Goal: Information Seeking & Learning: Learn about a topic

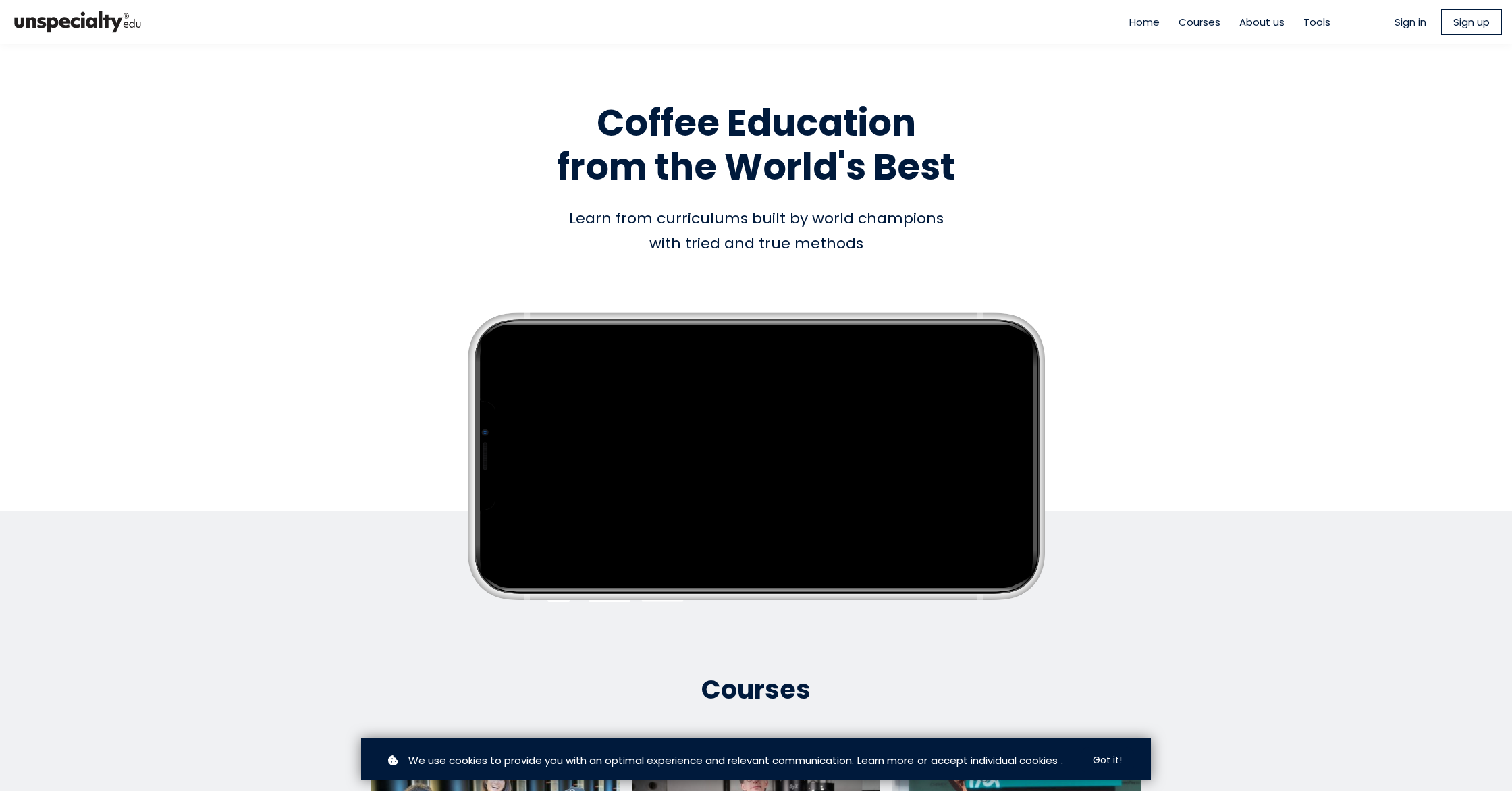
click at [1403, 22] on span "Sign in" at bounding box center [1410, 22] width 32 height 15
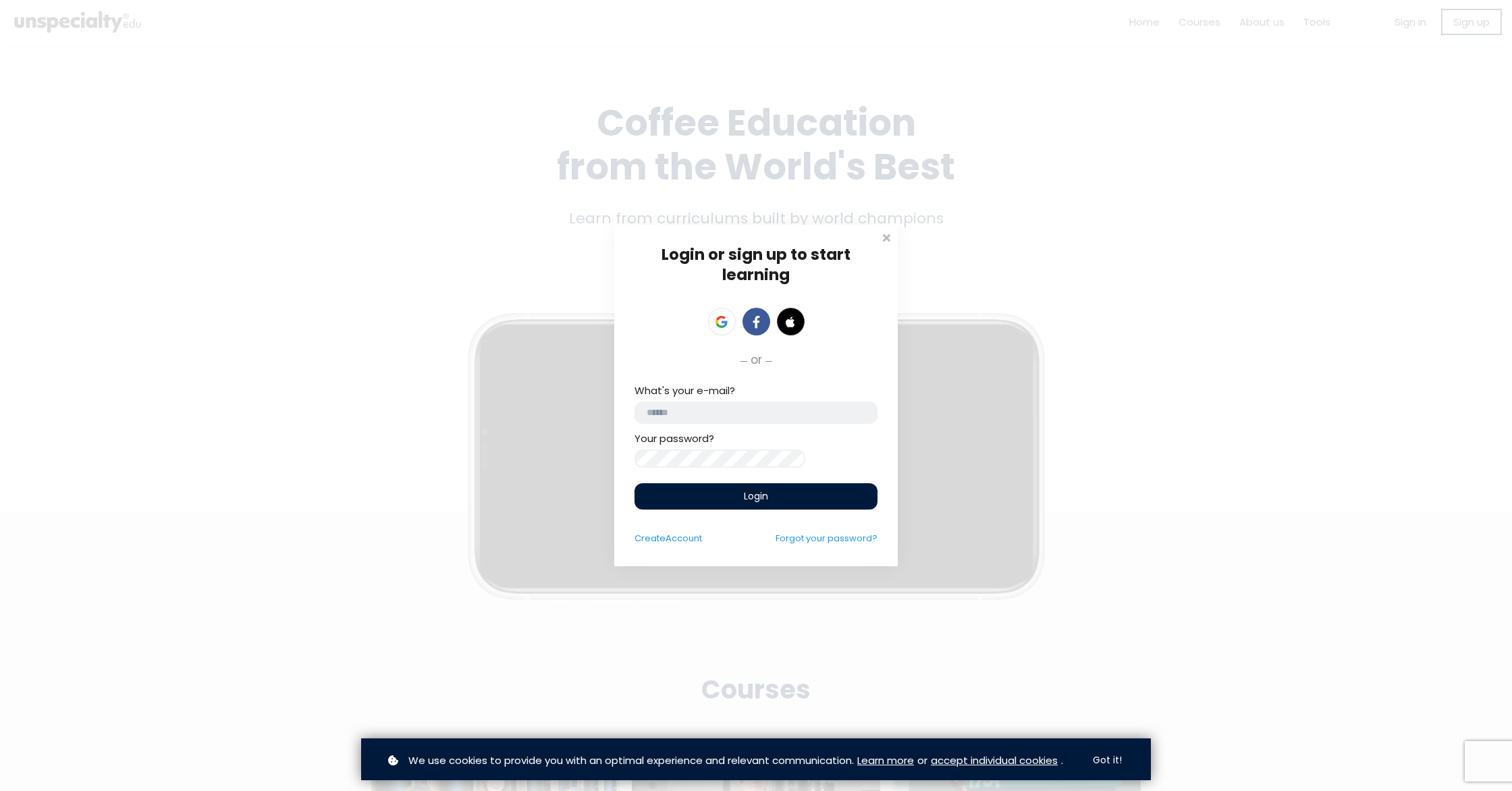
drag, startPoint x: 827, startPoint y: 400, endPoint x: 819, endPoint y: 397, distance: 8.5
click at [827, 402] on input "email" at bounding box center [756, 413] width 243 height 22
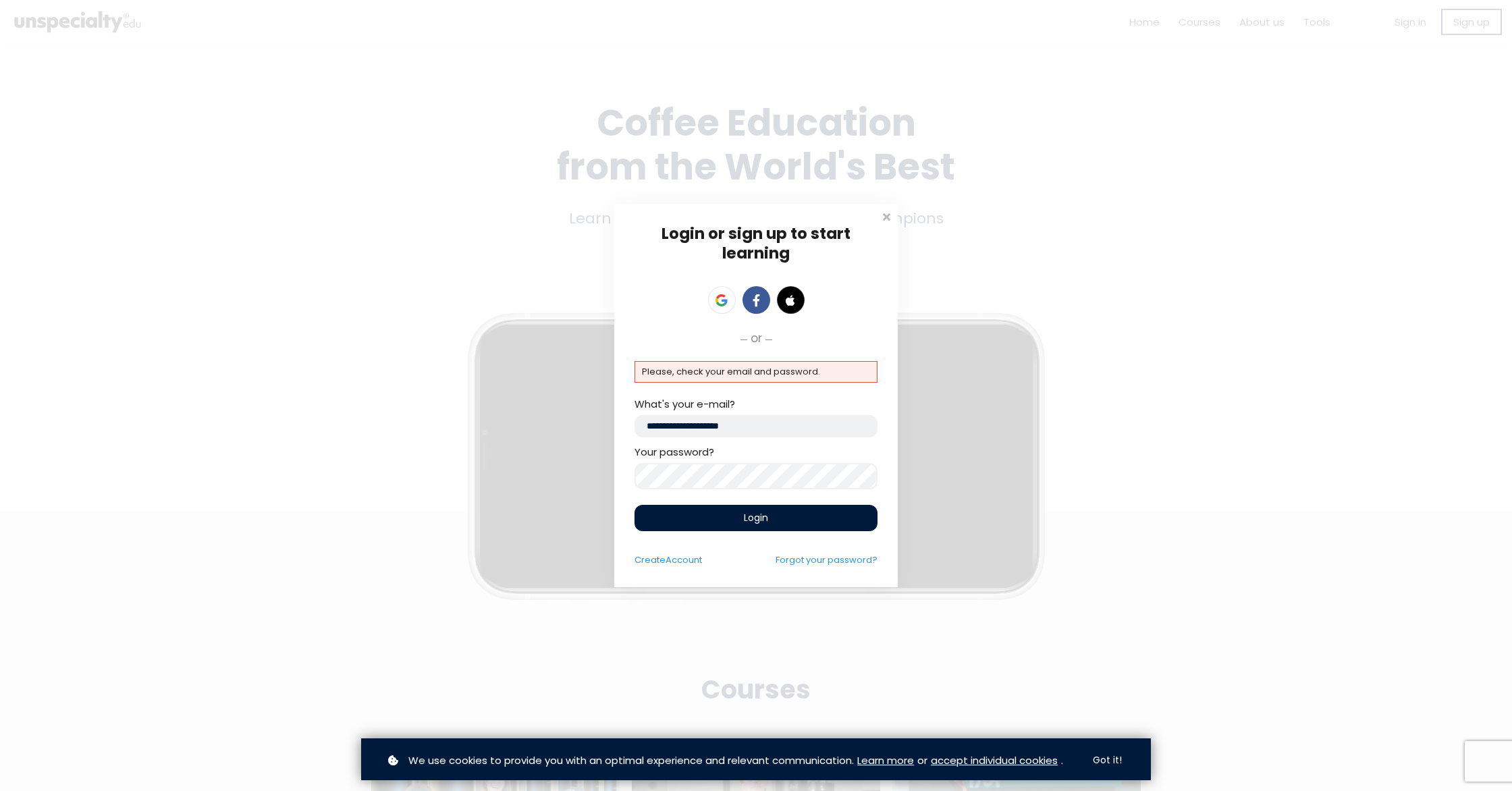
click at [624, 467] on div "Login or sign up to start learning Login to start learning Start learning" at bounding box center [756, 396] width 284 height 384
drag, startPoint x: 799, startPoint y: 425, endPoint x: 576, endPoint y: 424, distance: 223.0
click at [576, 424] on div "Login or sign up to start learning Login to start learning Start learning" at bounding box center [756, 395] width 1512 height 791
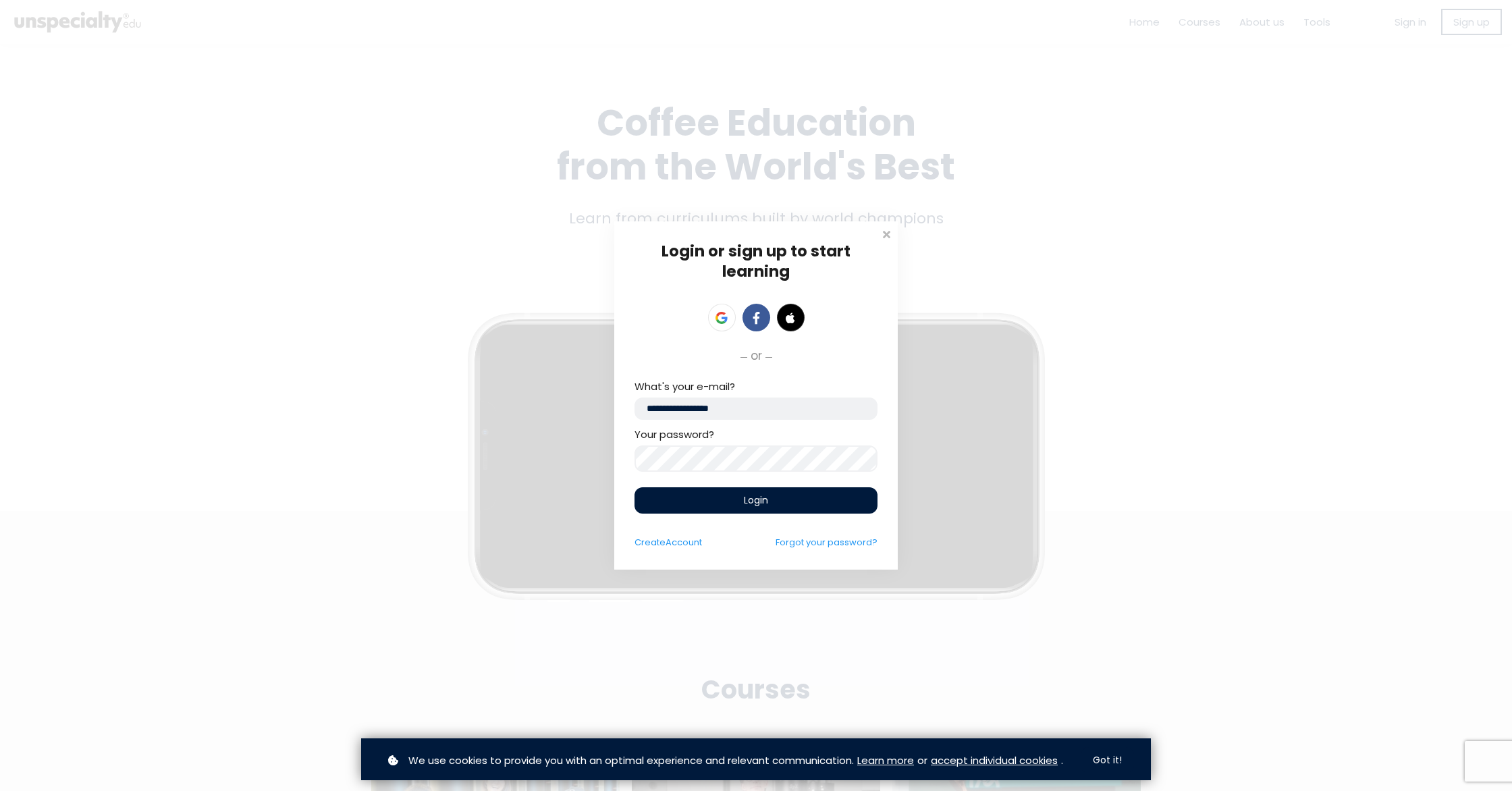
type input "**********"
click at [735, 503] on div "Login" at bounding box center [756, 501] width 243 height 27
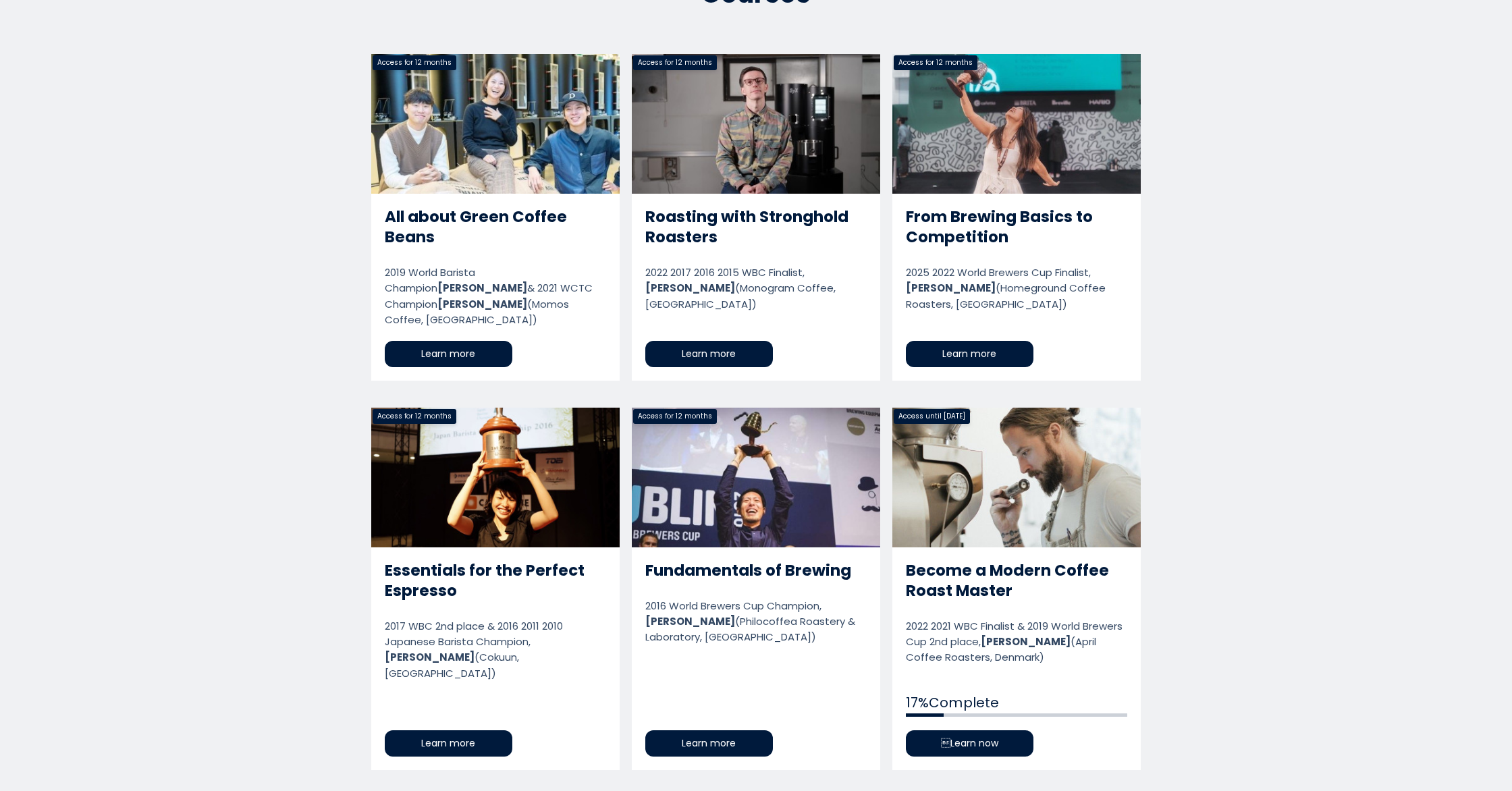
scroll to position [706, 0]
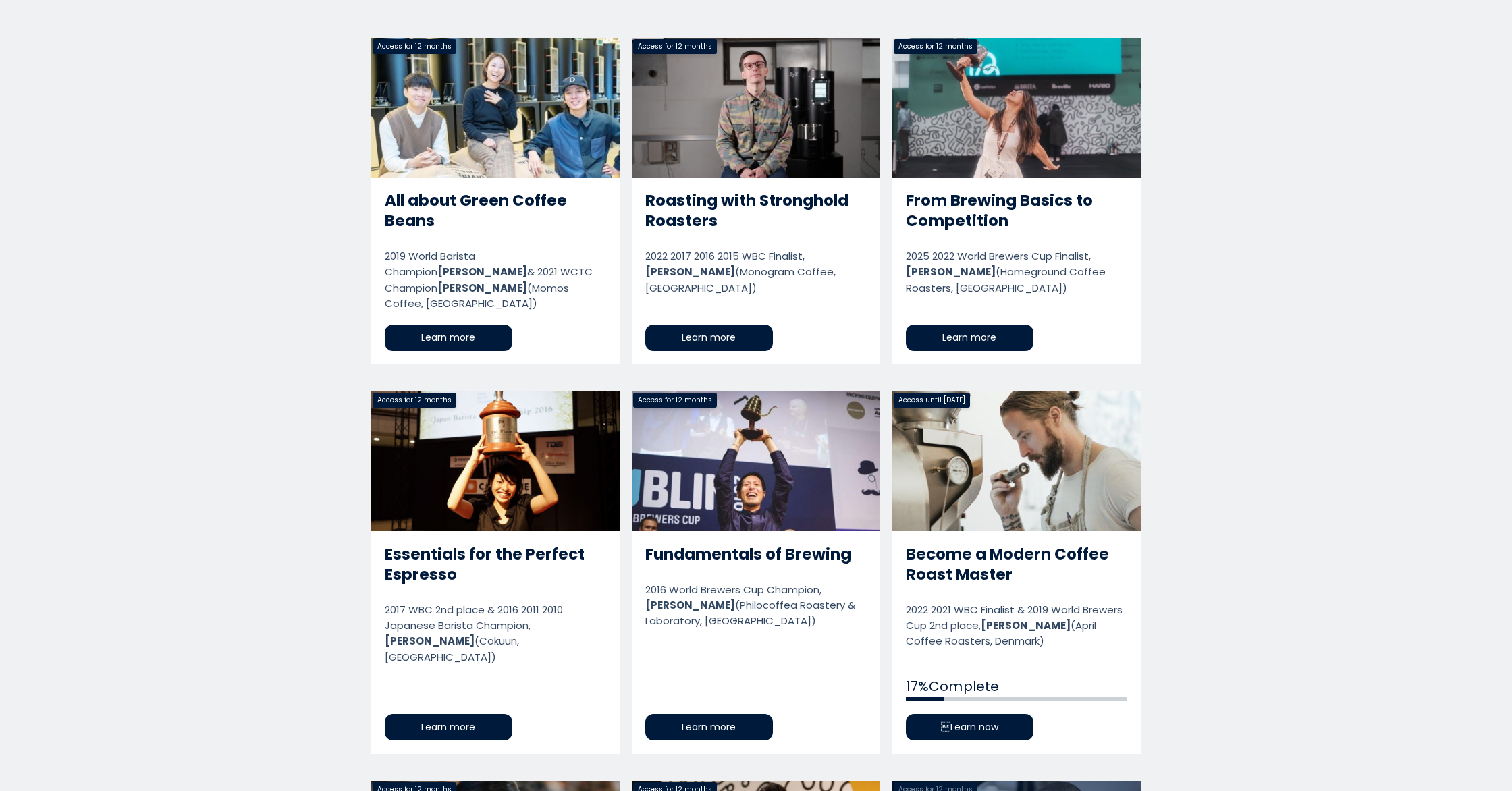
click at [962, 550] on link "Become a Modern Coffee Roast Master" at bounding box center [1017, 572] width 249 height 362
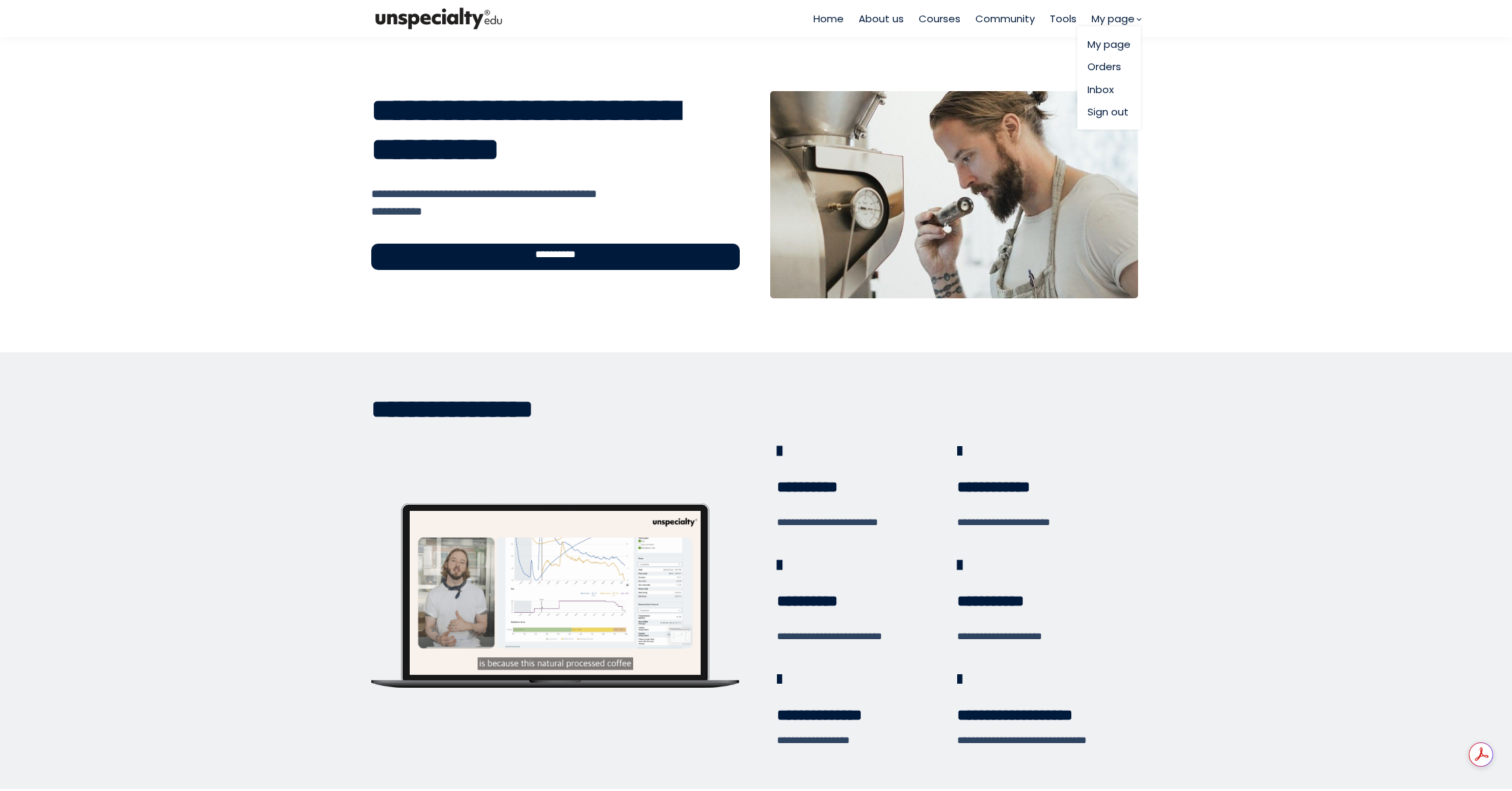
click at [1121, 46] on link "My page" at bounding box center [1109, 44] width 43 height 15
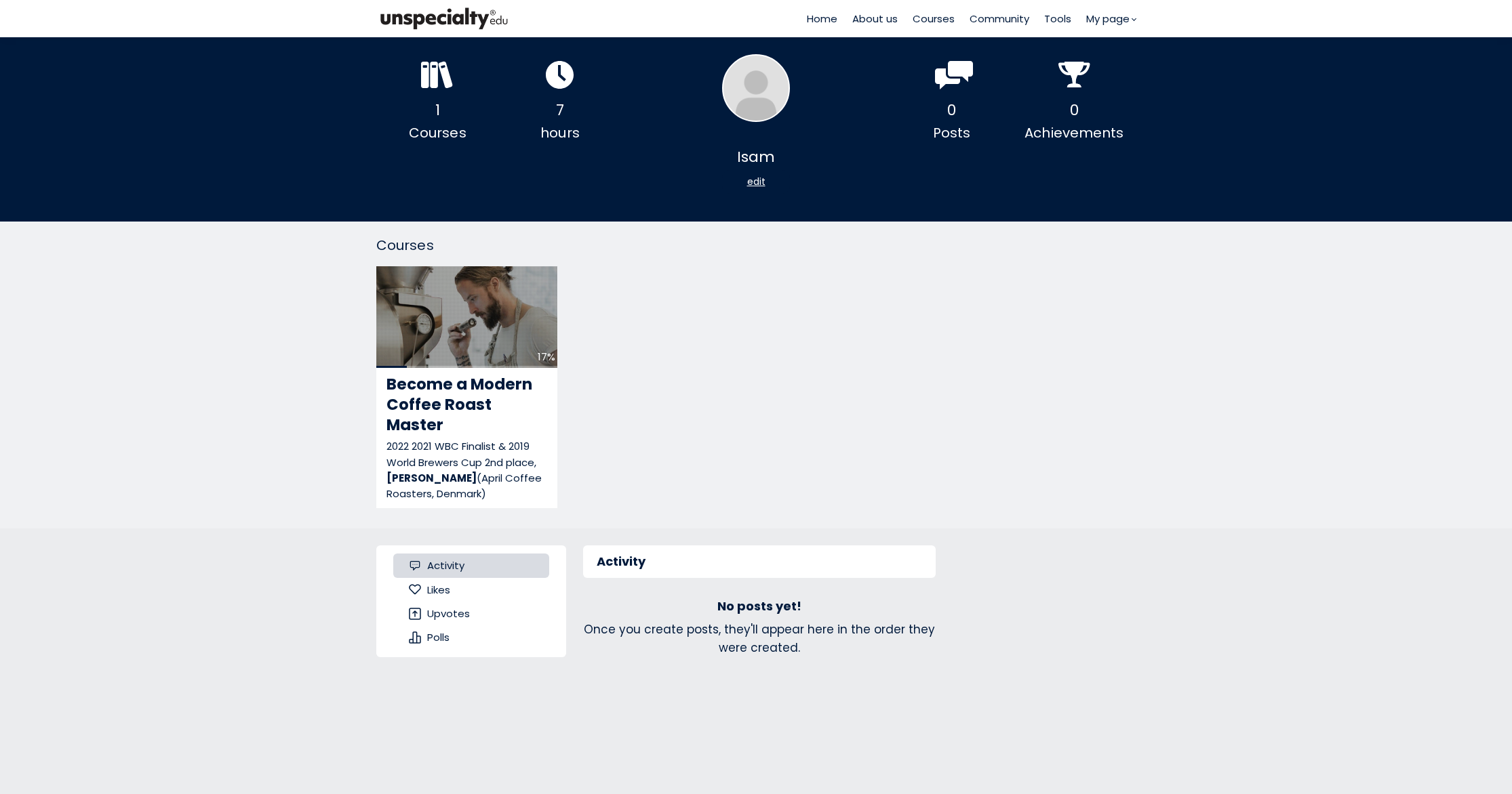
click at [439, 118] on div "1" at bounding box center [437, 110] width 123 height 25
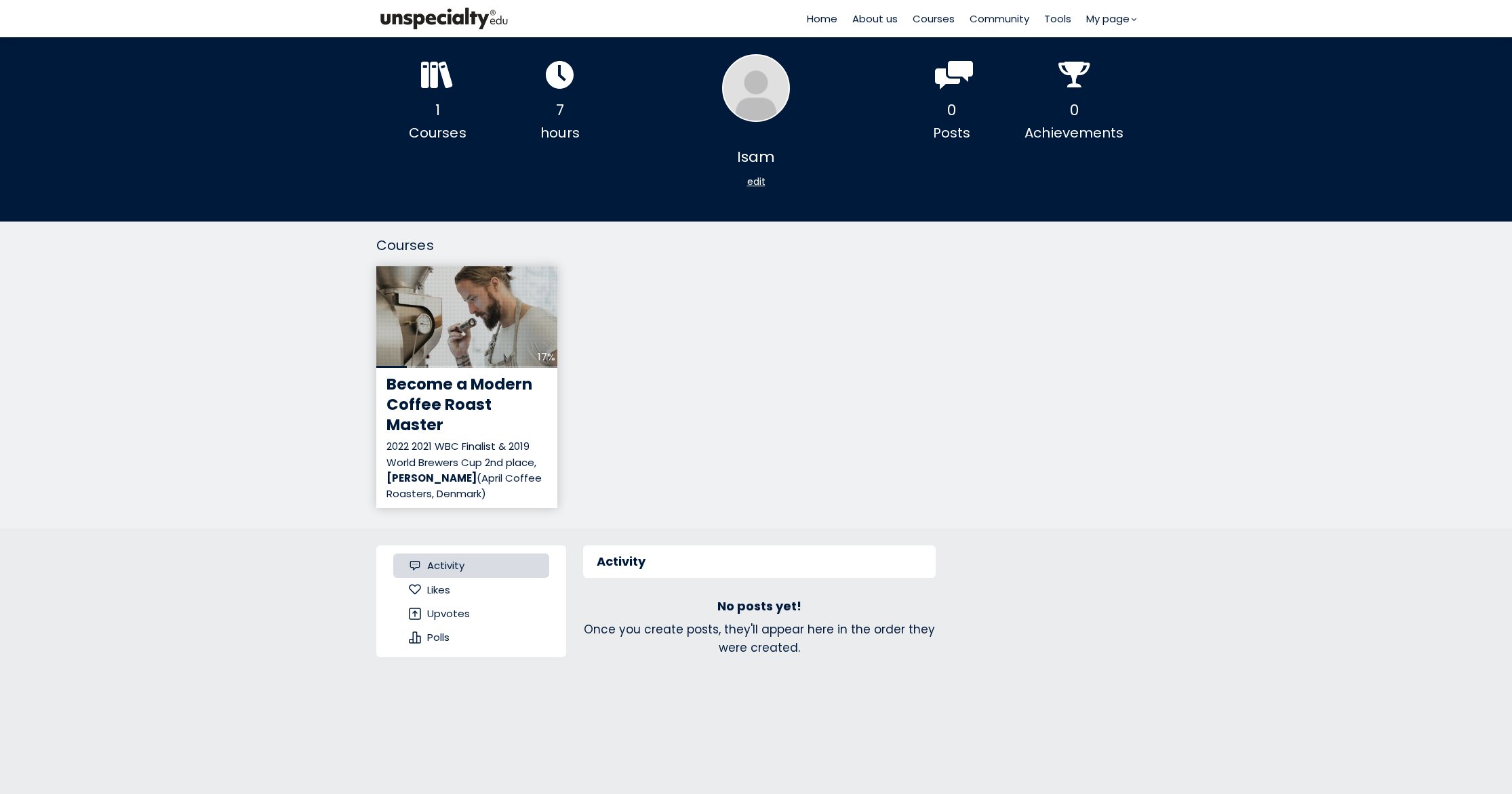
click at [491, 328] on div "17%" at bounding box center [467, 317] width 181 height 101
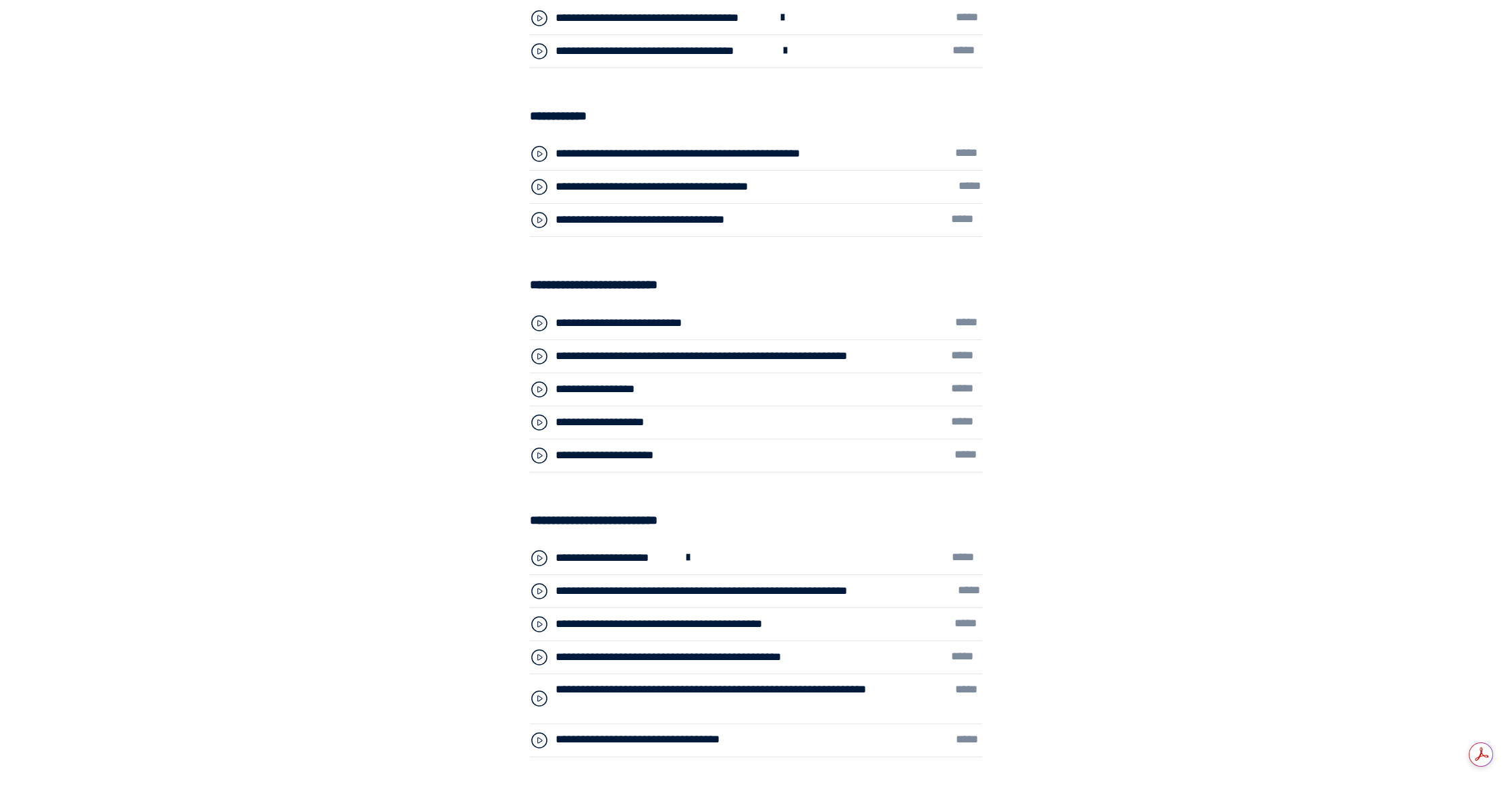
scroll to position [3726, 0]
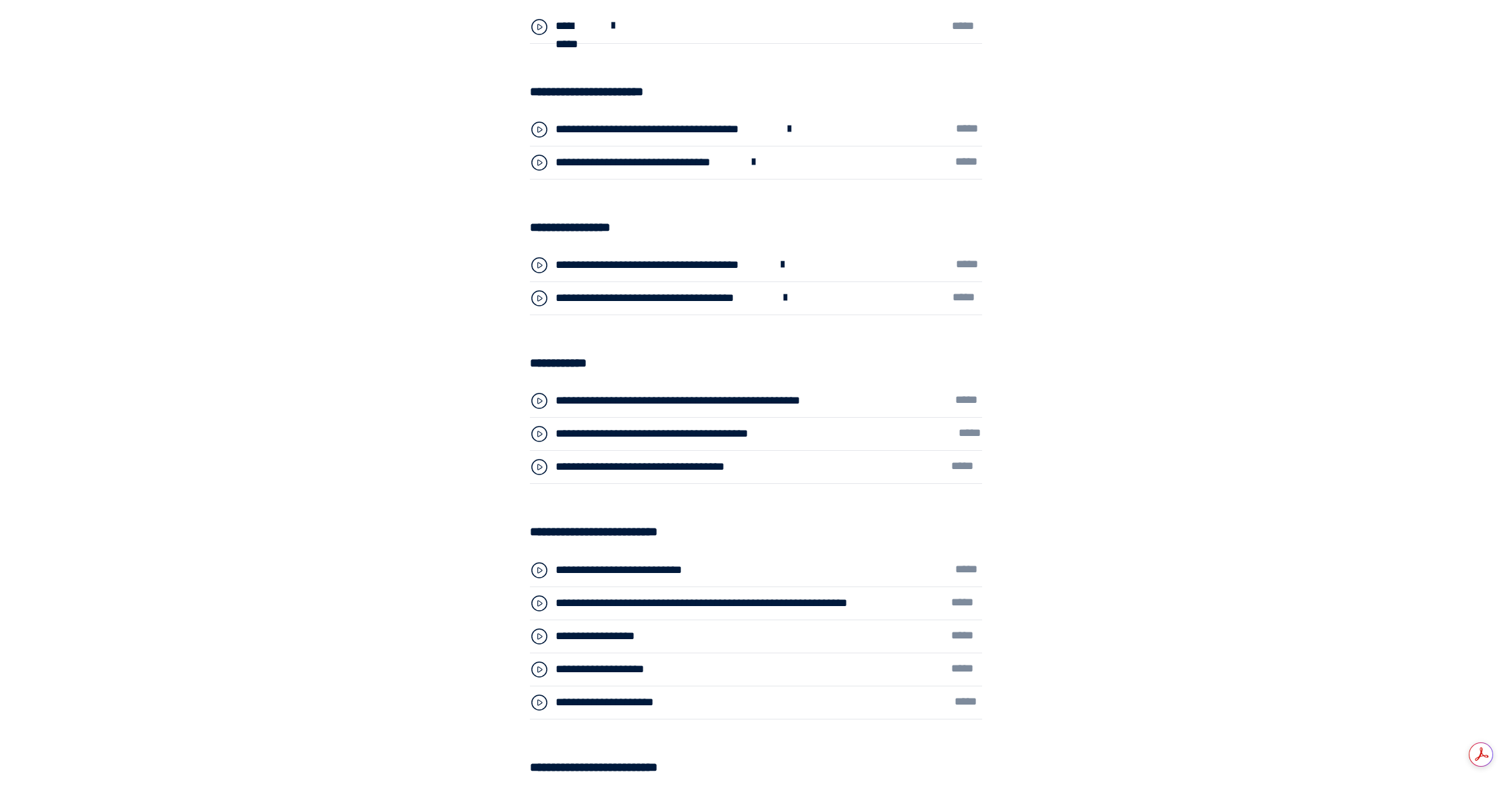
click at [541, 405] on icon at bounding box center [539, 400] width 19 height 19
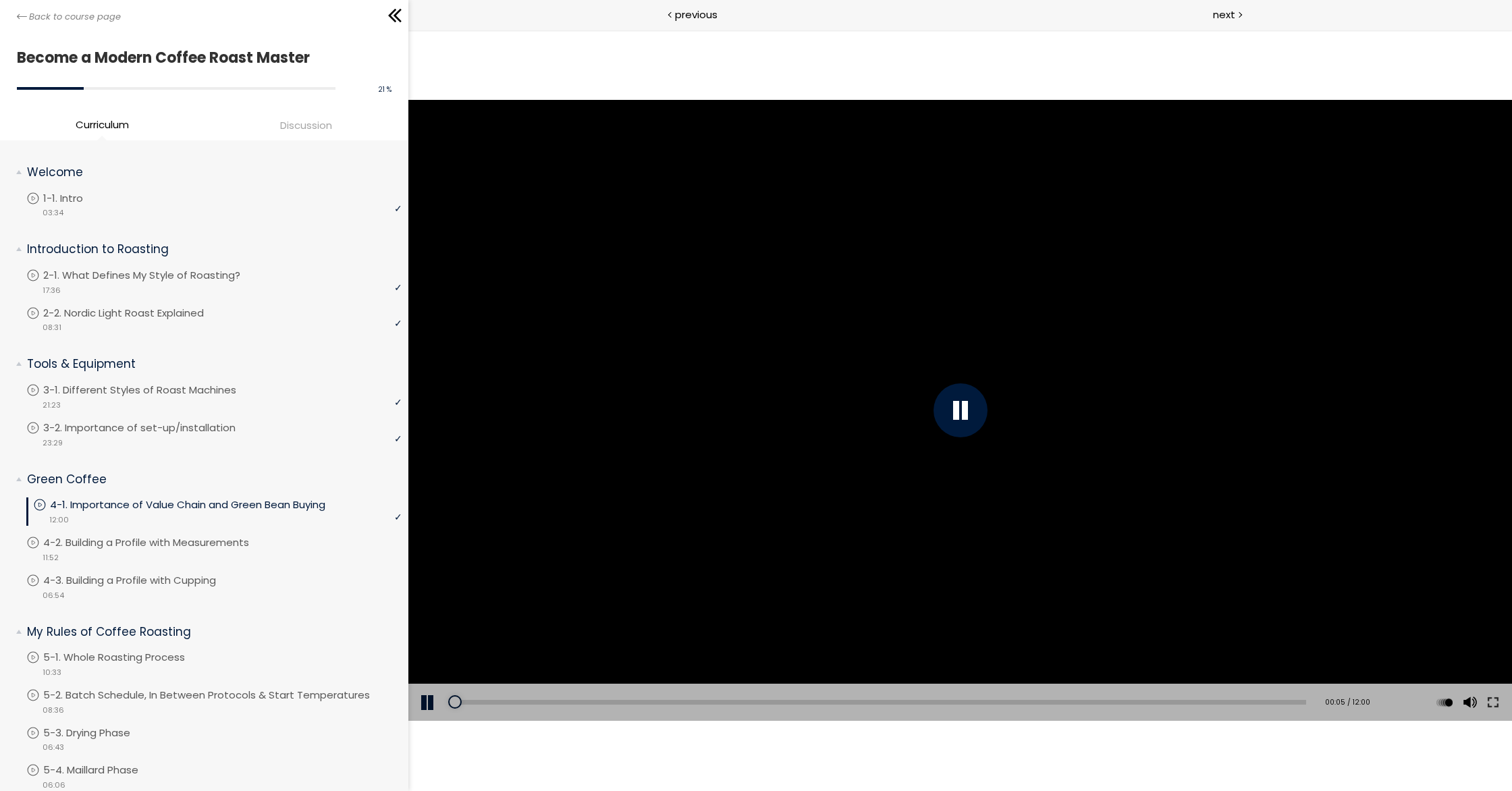
click at [961, 416] on div at bounding box center [959, 410] width 54 height 54
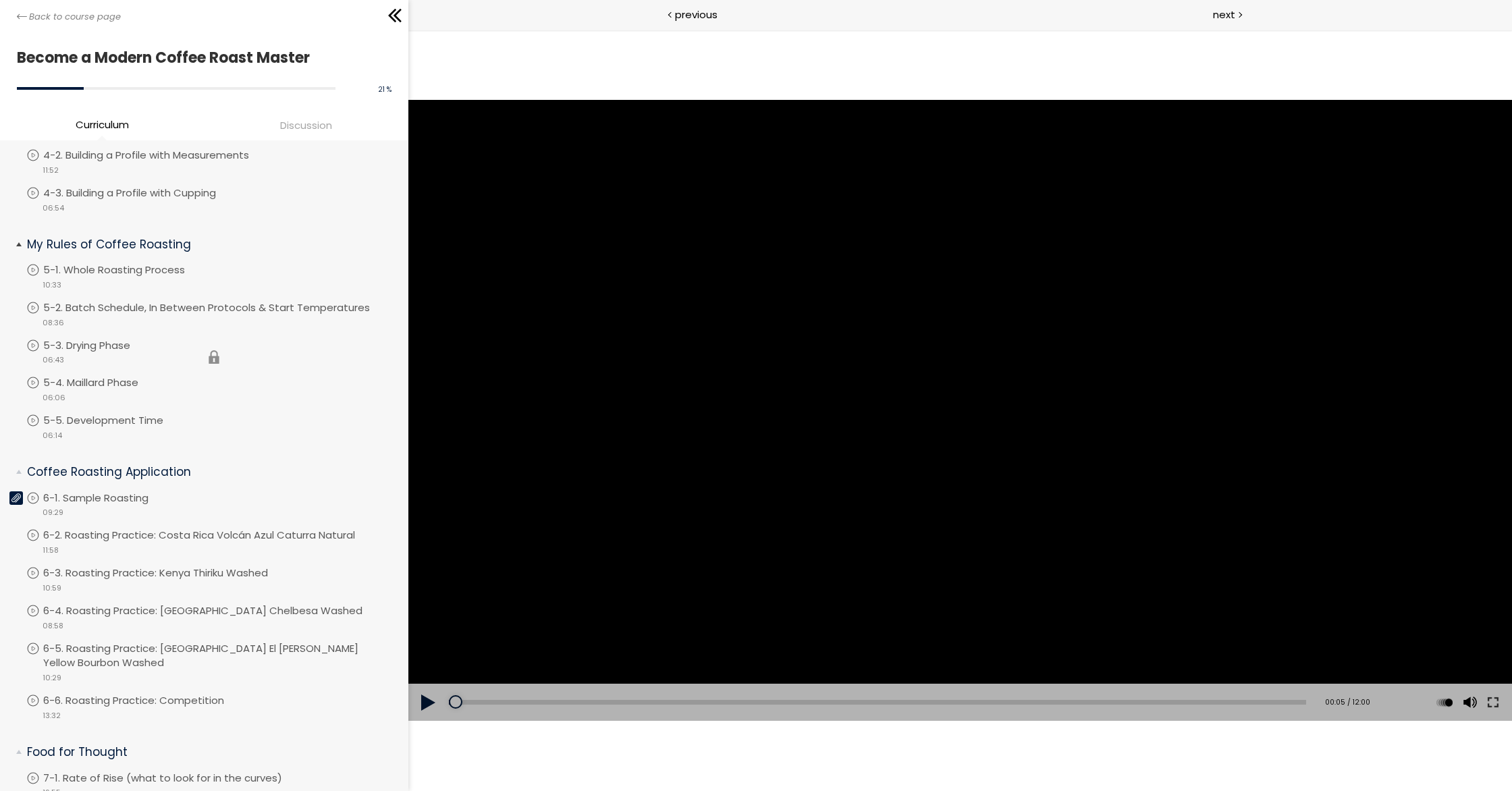
scroll to position [401, 0]
